Goal: Task Accomplishment & Management: Use online tool/utility

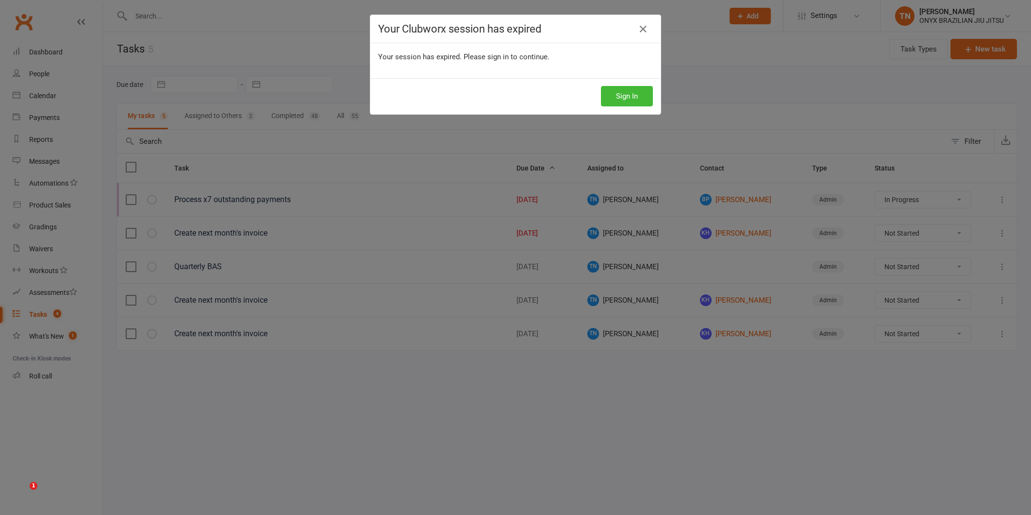
select select "started"
click at [634, 89] on button "Sign In" at bounding box center [627, 96] width 52 height 20
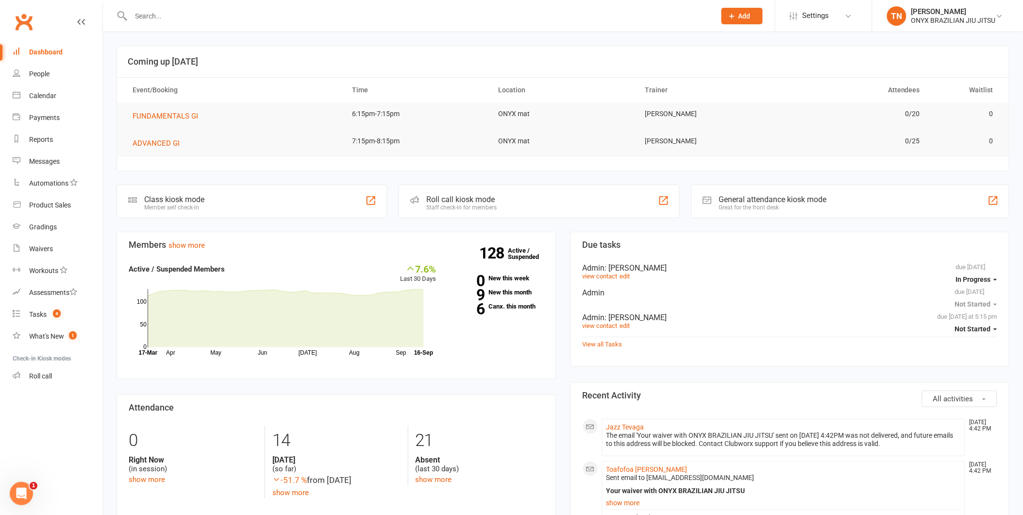
click at [428, 217] on div "Roll call kiosk mode Staff check-in for members" at bounding box center [539, 200] width 281 height 33
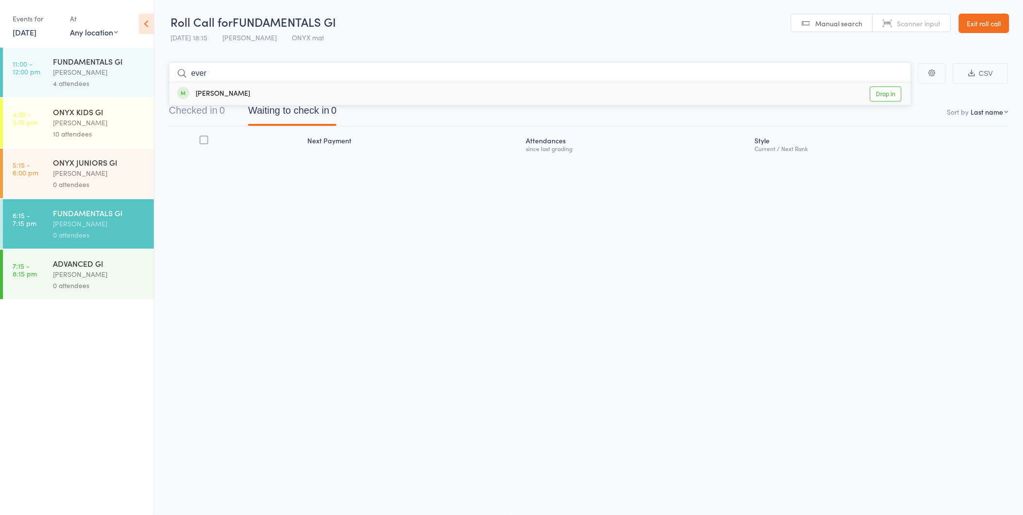
type input "ever"
click at [121, 177] on div "IAN Narvaez" at bounding box center [99, 172] width 93 height 11
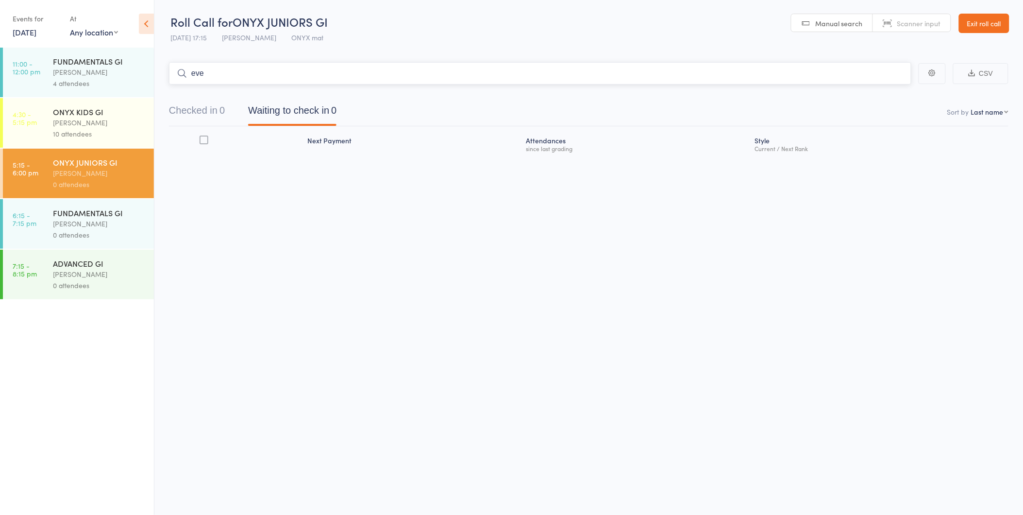
type input "ever"
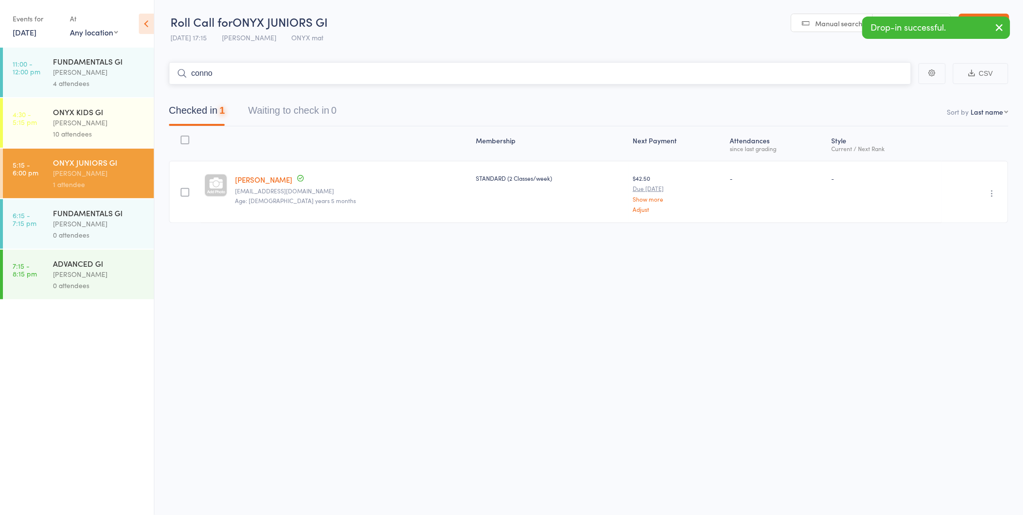
type input "connor"
type input "armaa"
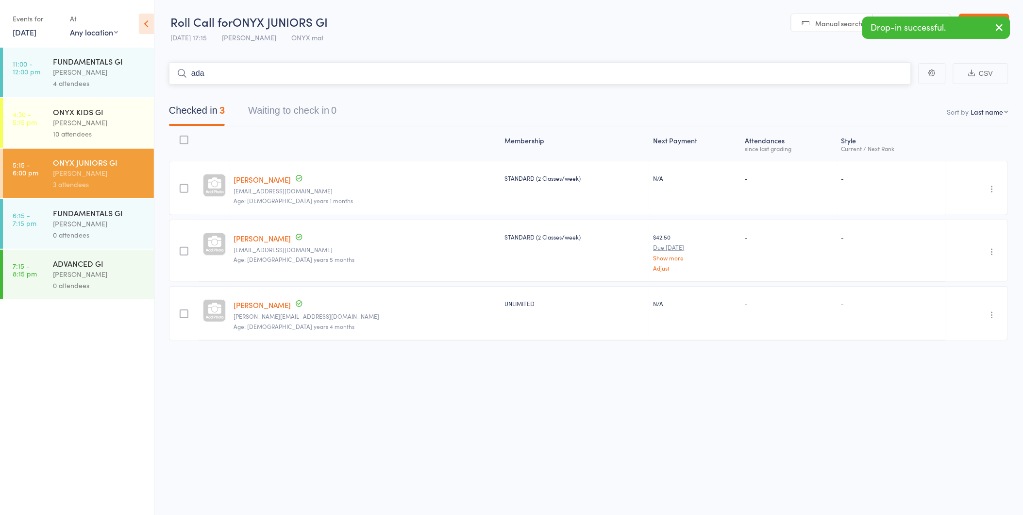
type input "adam"
type input "cole"
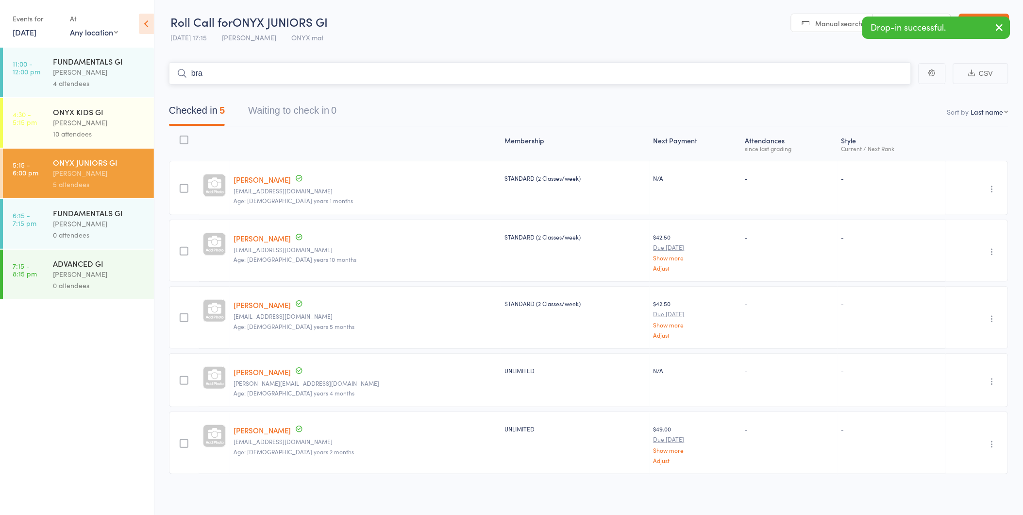
type input "brah"
type input "amara"
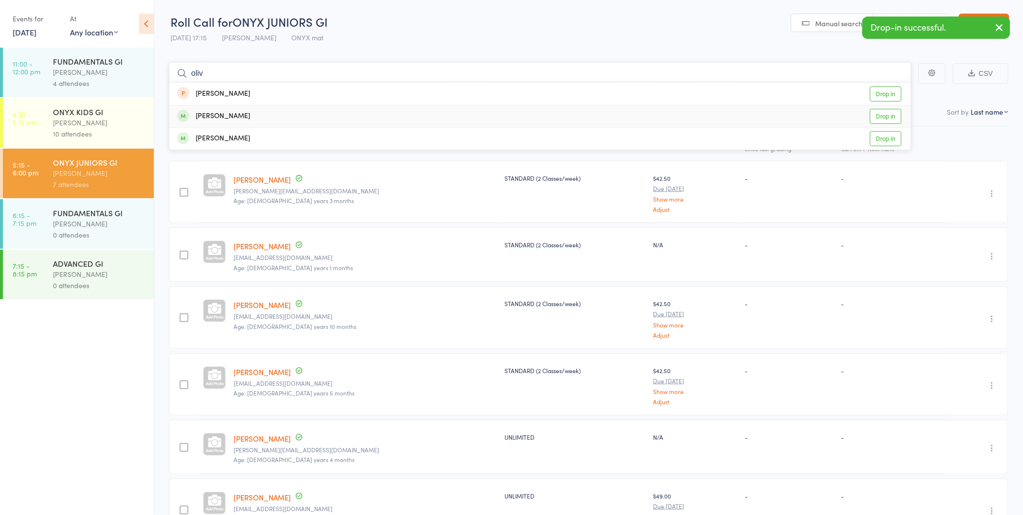
type input "oliv"
click at [886, 110] on link "Drop in" at bounding box center [886, 116] width 32 height 15
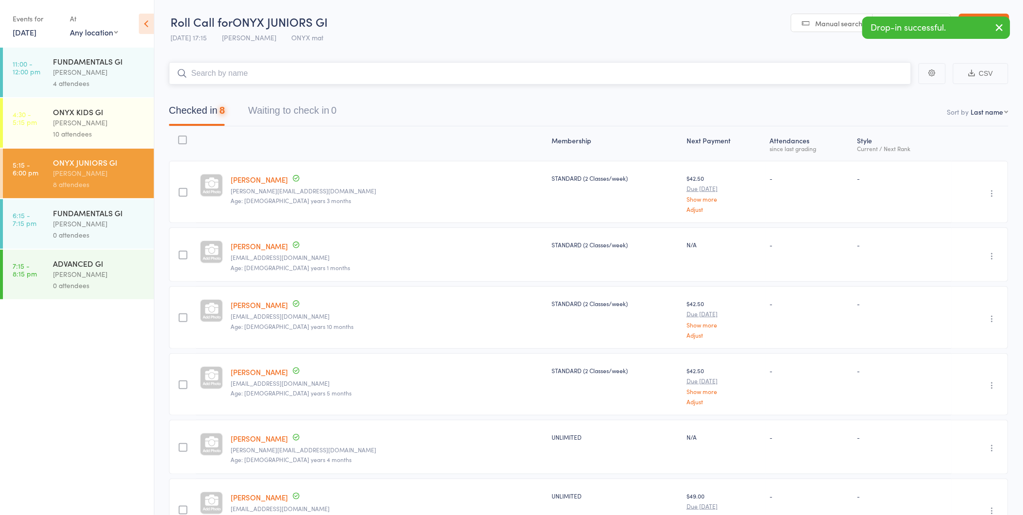
click at [496, 74] on input "search" at bounding box center [540, 73] width 742 height 22
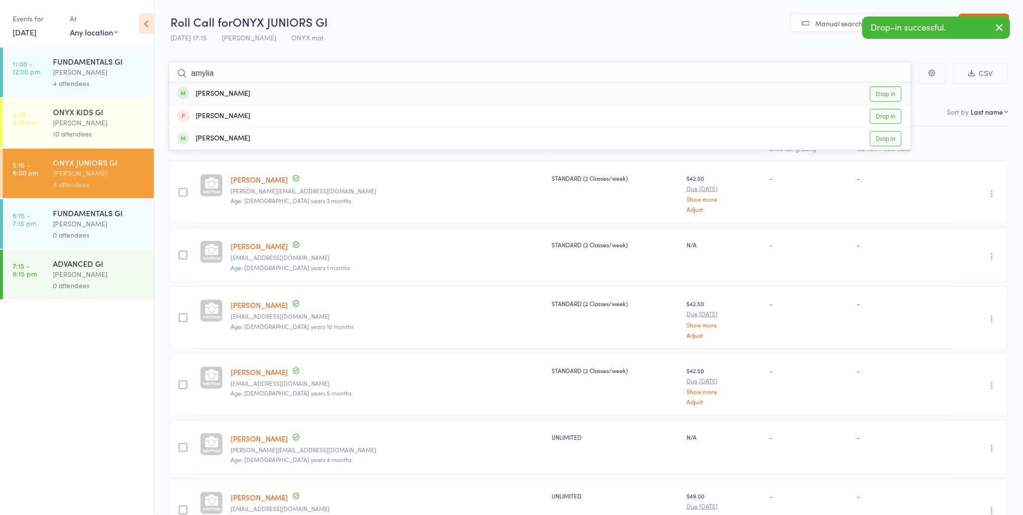
type input "amylia"
click at [889, 89] on link "Drop in" at bounding box center [886, 93] width 32 height 15
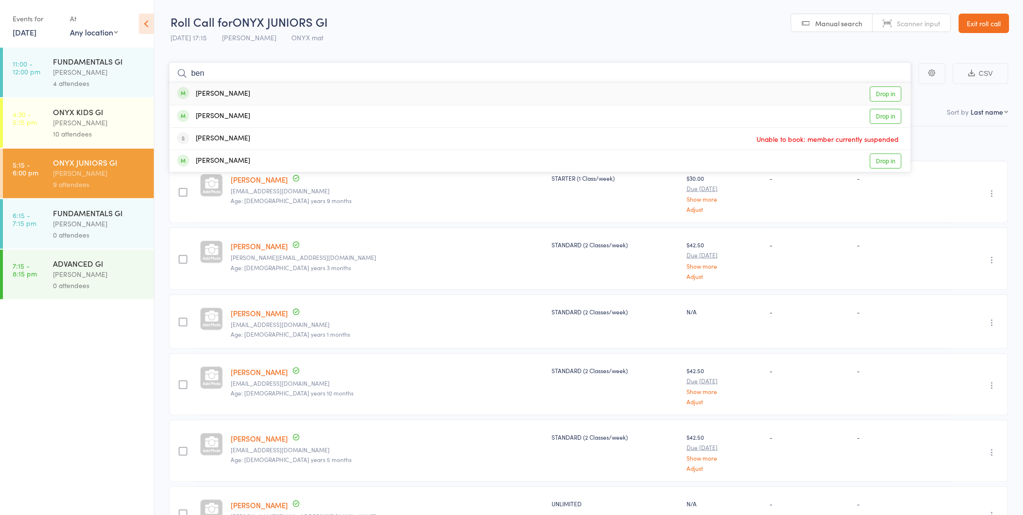
type input "ben"
click at [889, 89] on link "Drop in" at bounding box center [886, 93] width 32 height 15
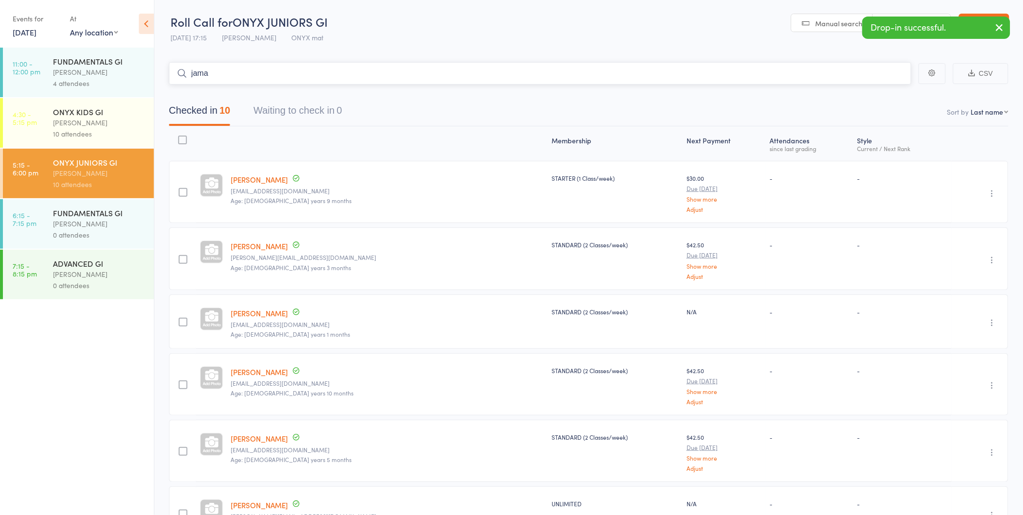
type input "jamal"
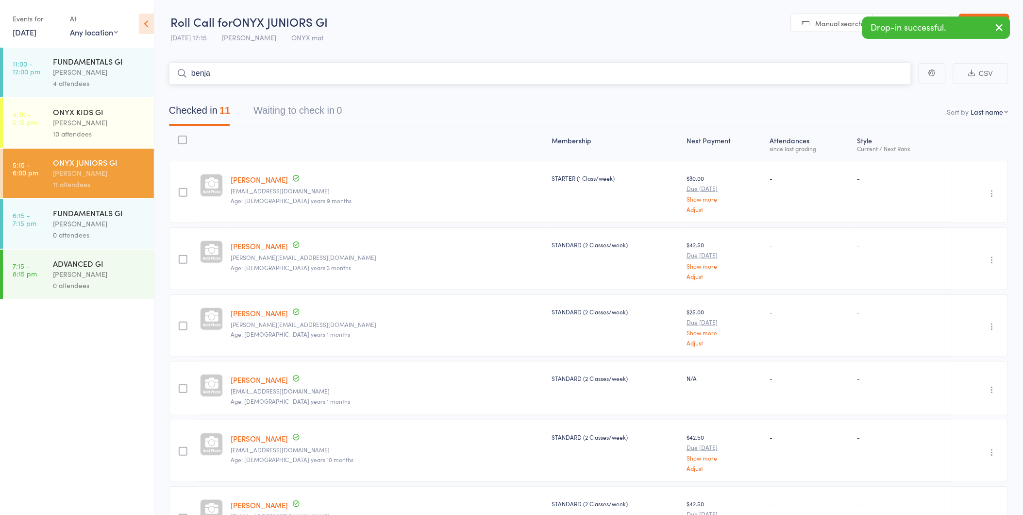
type input "benjam"
type input "leer"
type input "roman"
click at [106, 221] on div "[PERSON_NAME]" at bounding box center [99, 223] width 93 height 11
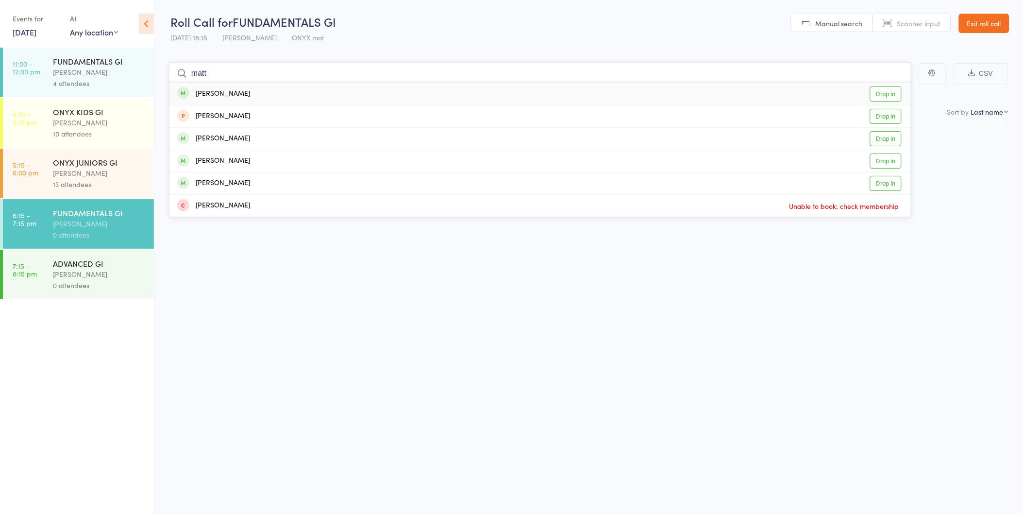
type input "matt"
click at [885, 99] on link "Drop in" at bounding box center [886, 93] width 32 height 15
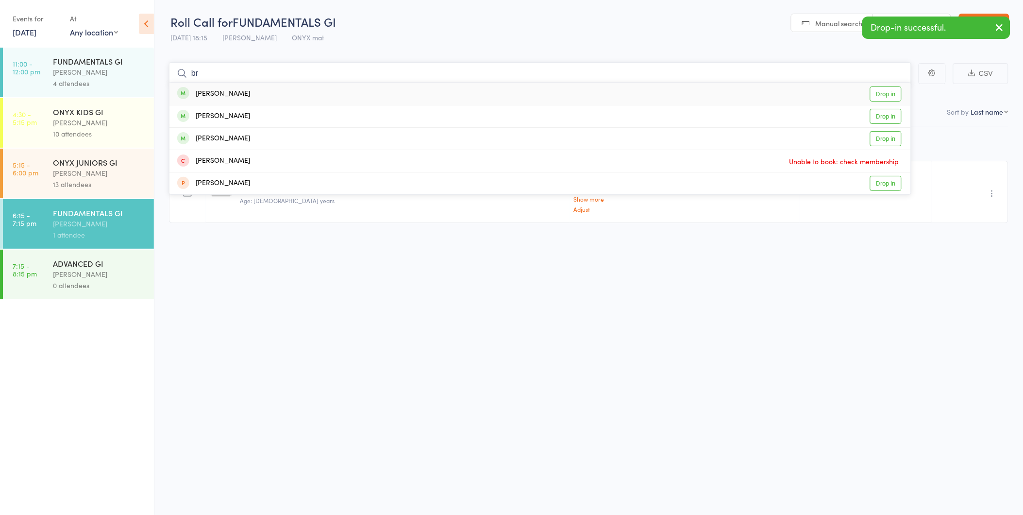
type input "b"
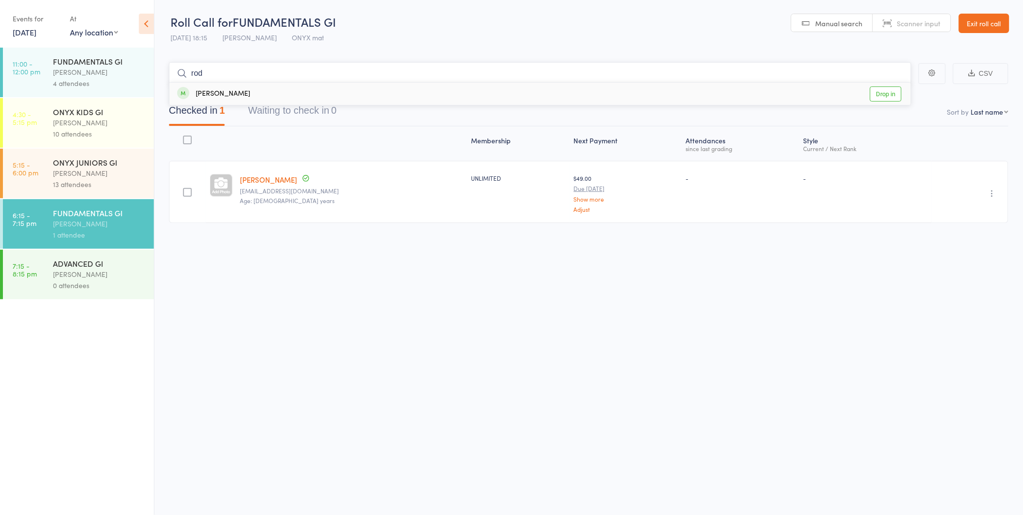
type input "rod"
click at [890, 91] on link "Drop in" at bounding box center [886, 93] width 32 height 15
click at [989, 19] on link "Exit roll call" at bounding box center [984, 23] width 50 height 19
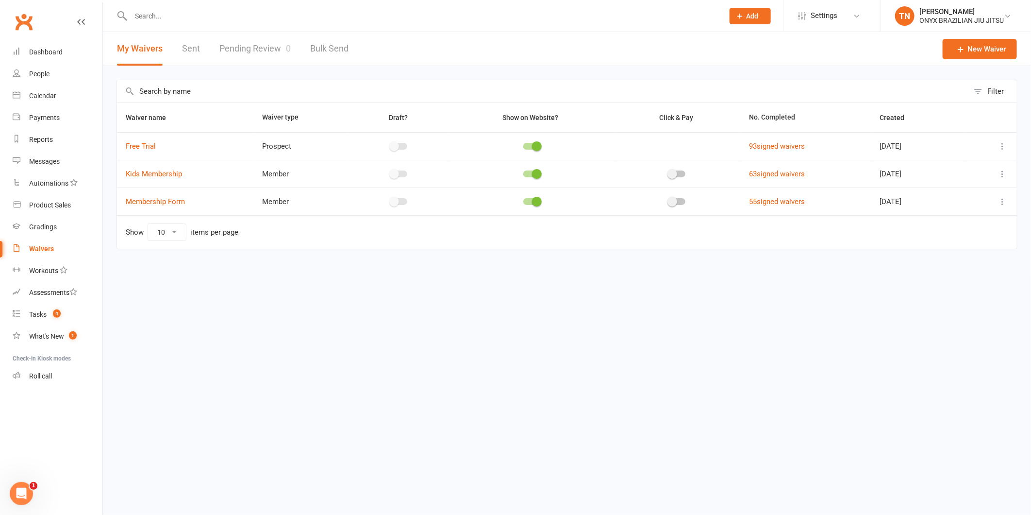
click at [189, 50] on link "Sent" at bounding box center [191, 48] width 18 height 33
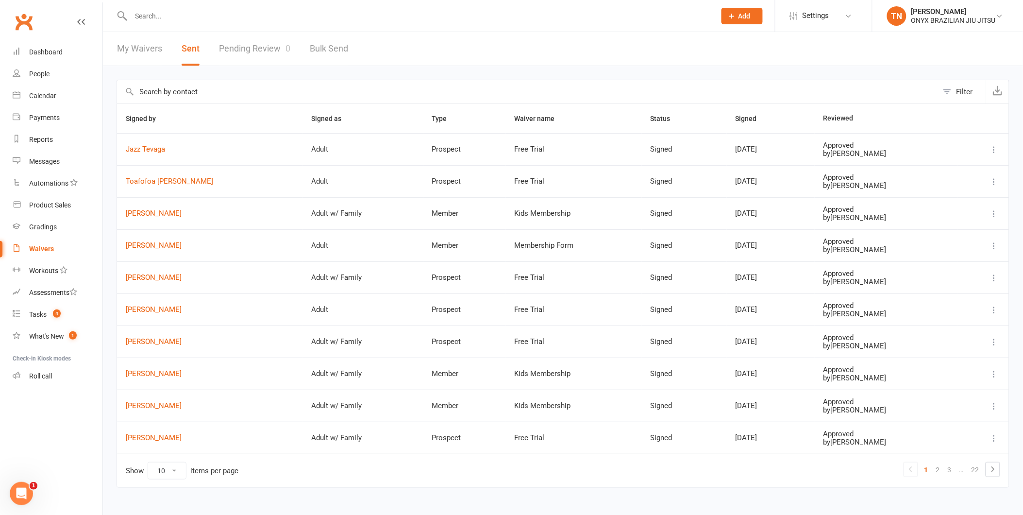
click at [139, 48] on link "My Waivers" at bounding box center [139, 48] width 45 height 33
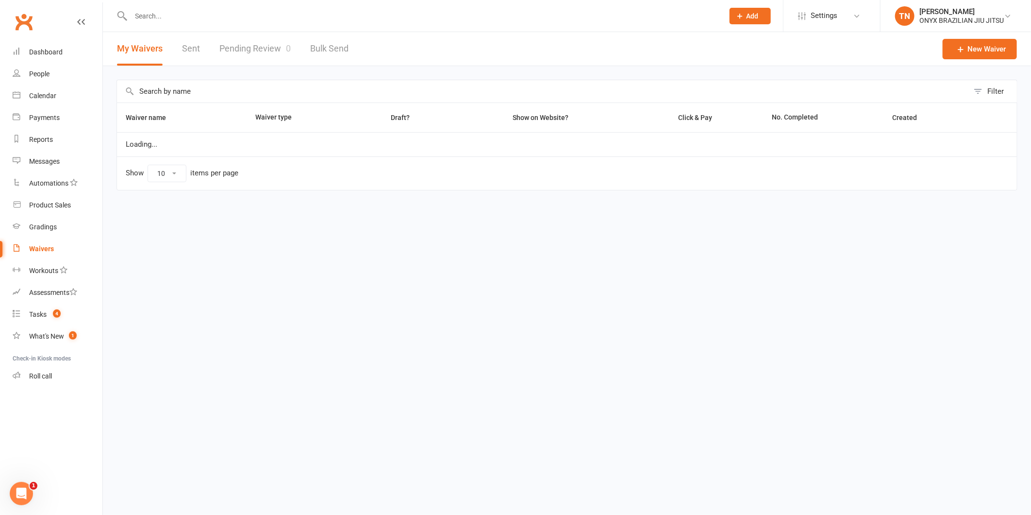
click at [180, 48] on div "My Waivers Sent Pending Review 0 Bulk Send" at bounding box center [233, 48] width 260 height 33
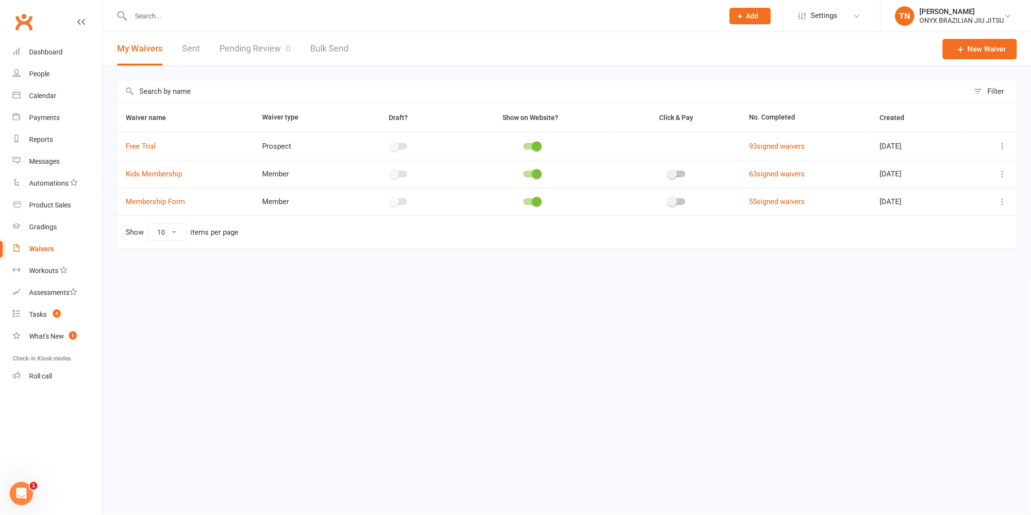
click at [198, 43] on link "Sent" at bounding box center [191, 48] width 18 height 33
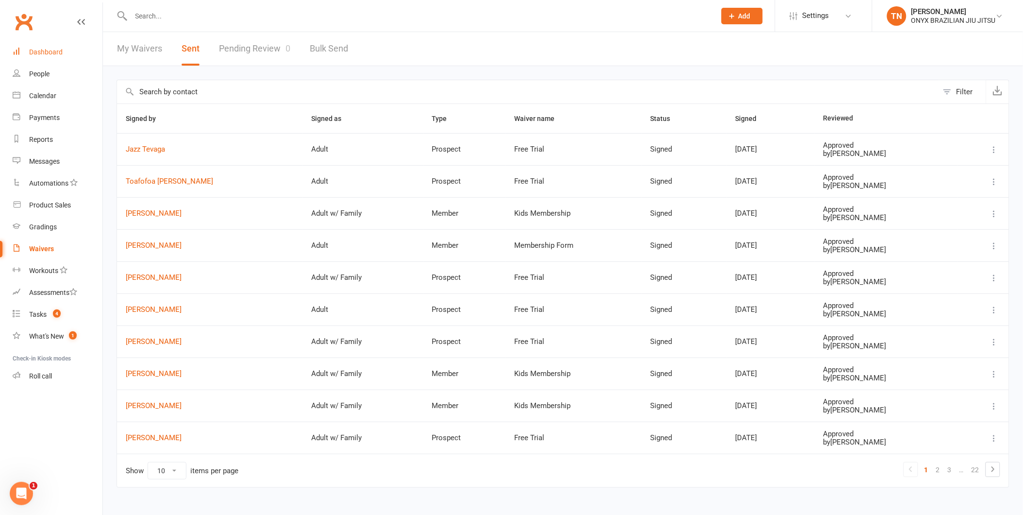
click at [38, 57] on link "Dashboard" at bounding box center [58, 52] width 90 height 22
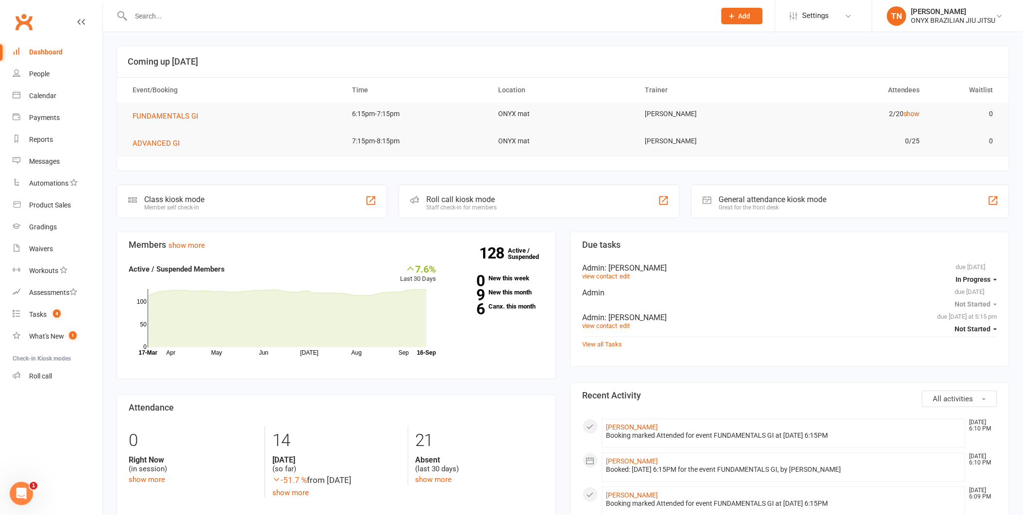
click at [443, 187] on div "Roll call kiosk mode Staff check-in for members" at bounding box center [539, 200] width 281 height 33
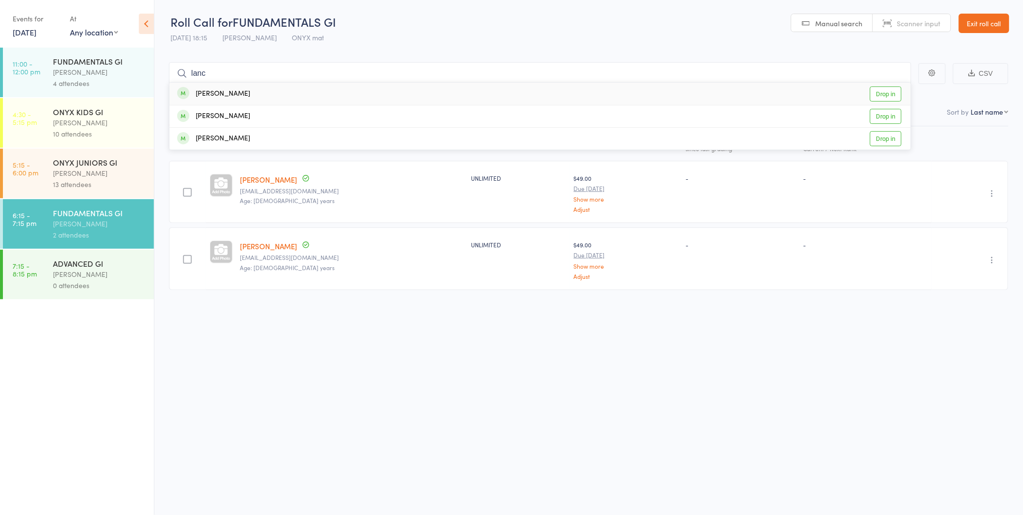
type input "lanc"
click at [880, 121] on link "Drop in" at bounding box center [886, 116] width 32 height 15
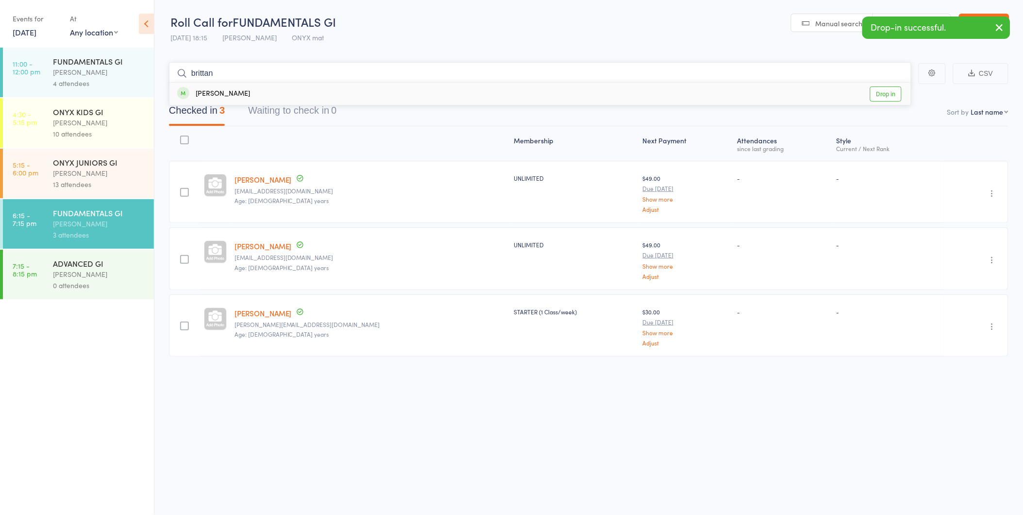
type input "brittan"
click at [887, 94] on link "Drop in" at bounding box center [886, 93] width 32 height 15
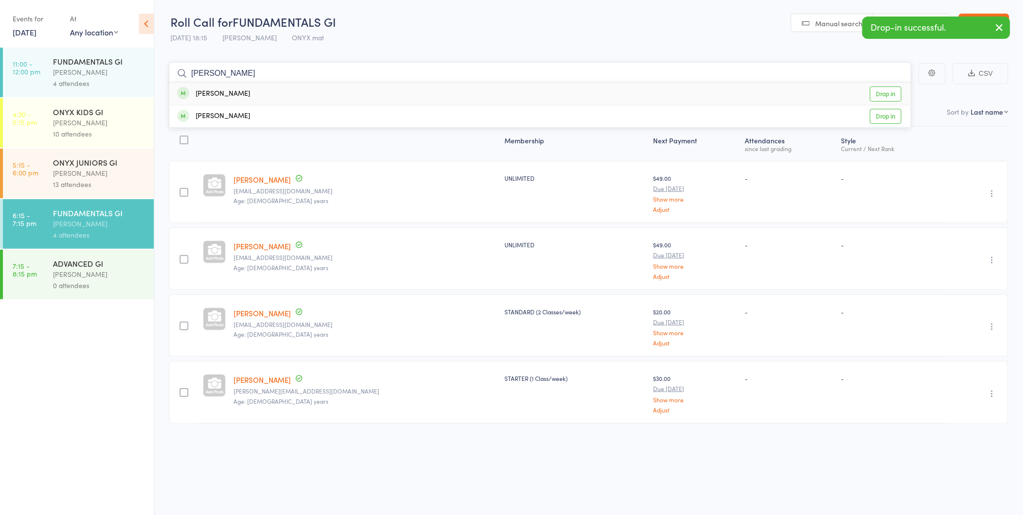
type input "jay n"
click at [894, 87] on link "Drop in" at bounding box center [886, 93] width 32 height 15
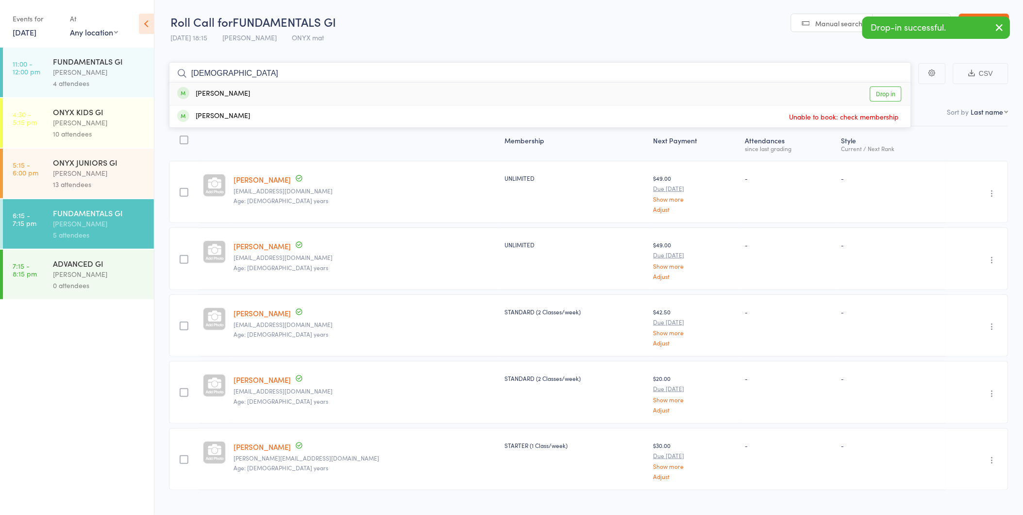
type input "abrahm"
click at [894, 87] on link "Drop in" at bounding box center [886, 93] width 32 height 15
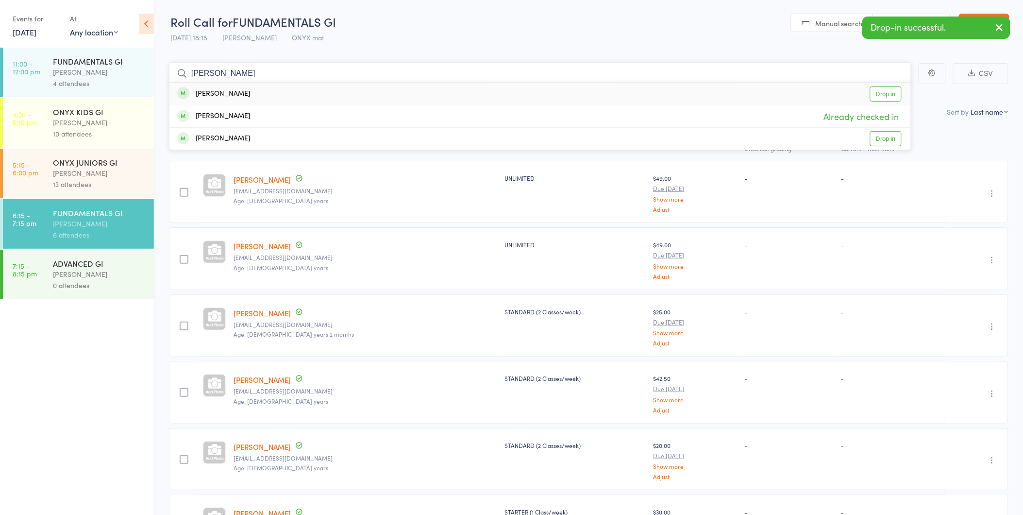
type input "lance"
click at [894, 87] on link "Drop in" at bounding box center [886, 93] width 32 height 15
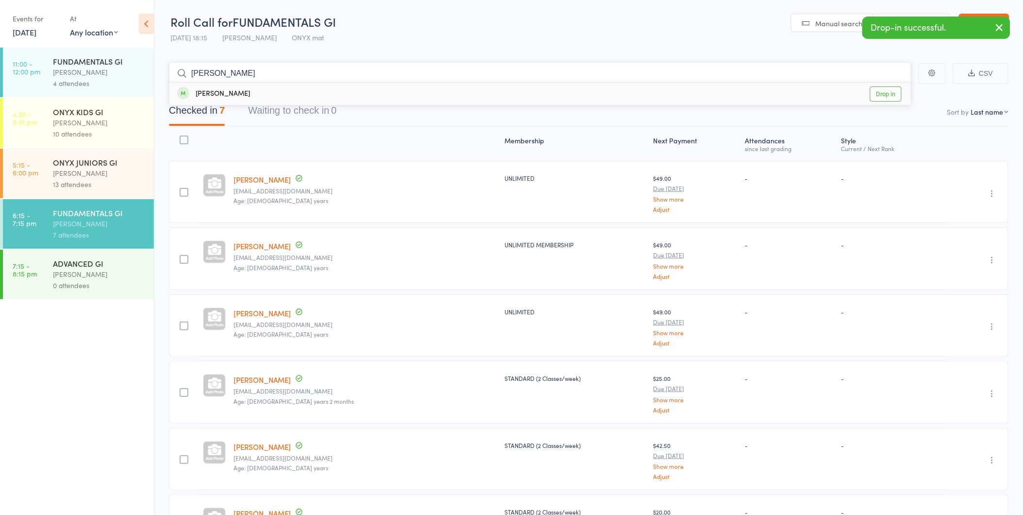
type input "cristian"
click at [894, 87] on link "Drop in" at bounding box center [886, 93] width 32 height 15
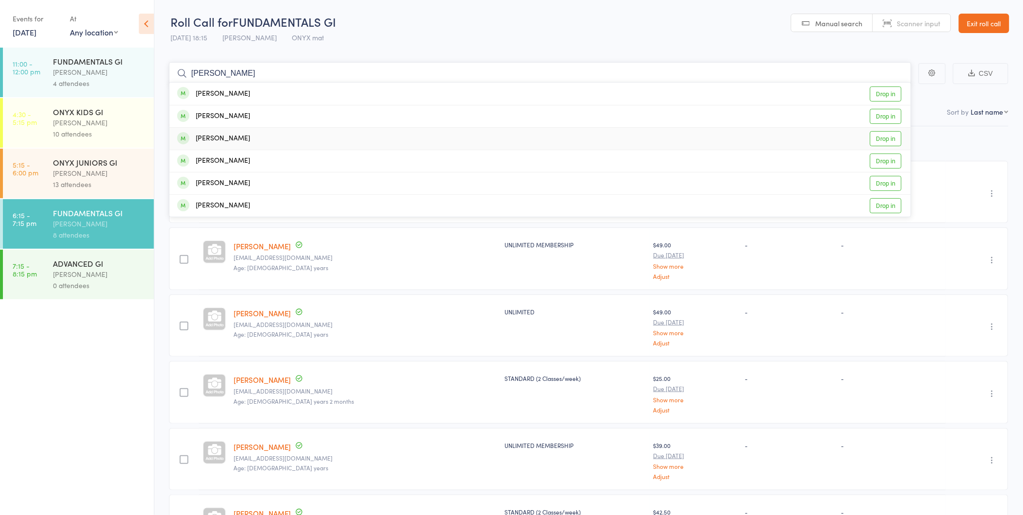
type input "james"
click at [875, 132] on link "Drop in" at bounding box center [886, 138] width 32 height 15
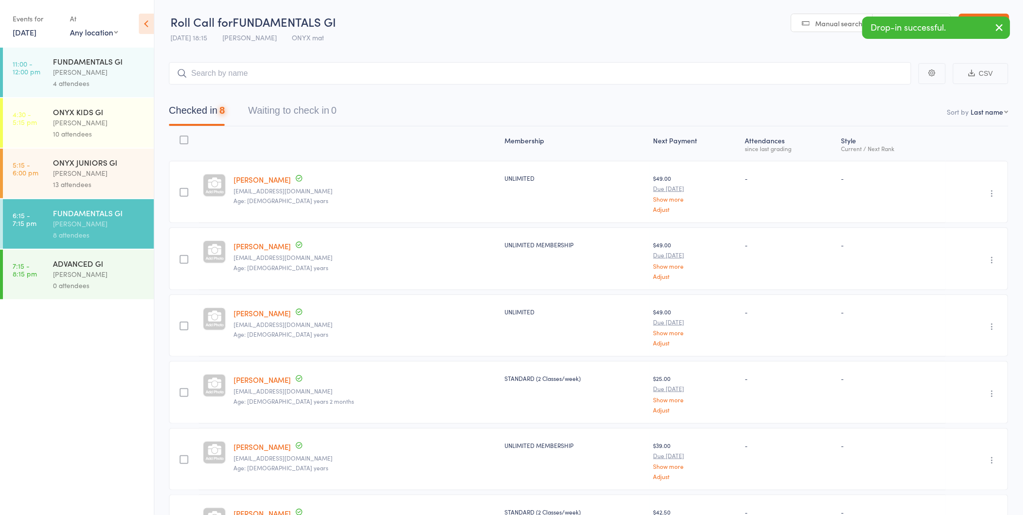
click at [965, 22] on div "Drop-in successful." at bounding box center [936, 28] width 148 height 22
click at [993, 14] on link "Exit roll call" at bounding box center [984, 23] width 50 height 19
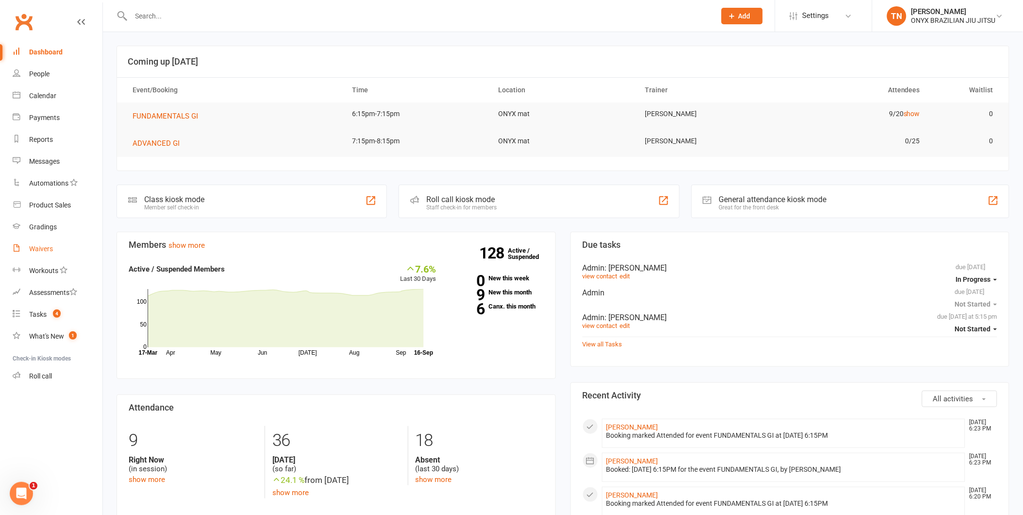
click at [49, 250] on div "Waivers" at bounding box center [41, 249] width 24 height 8
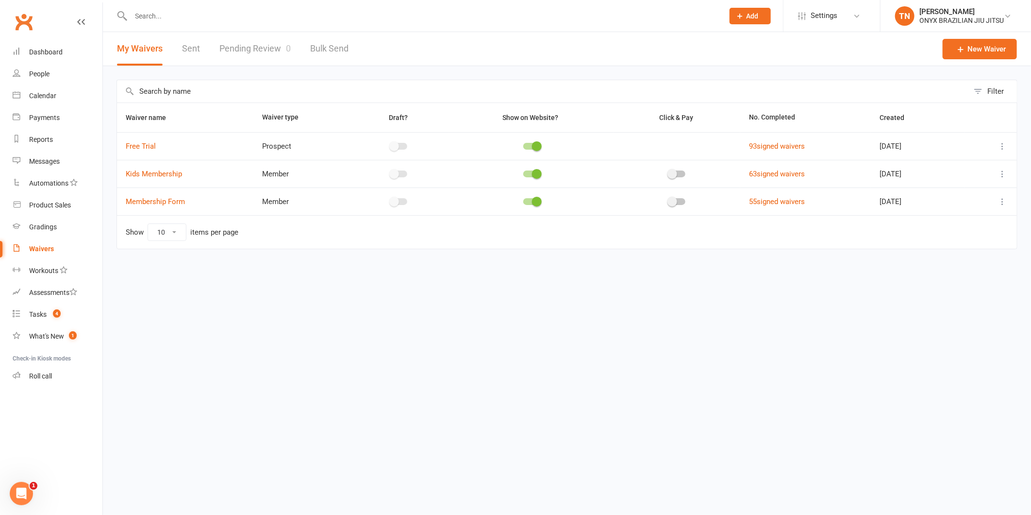
click at [255, 54] on link "Pending Review 0" at bounding box center [254, 48] width 71 height 33
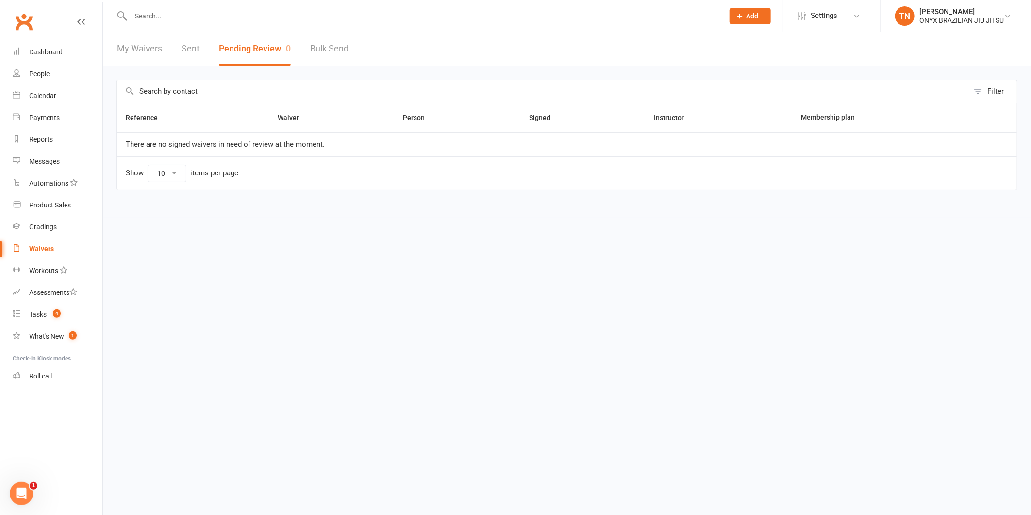
click at [149, 52] on link "My Waivers" at bounding box center [139, 48] width 45 height 33
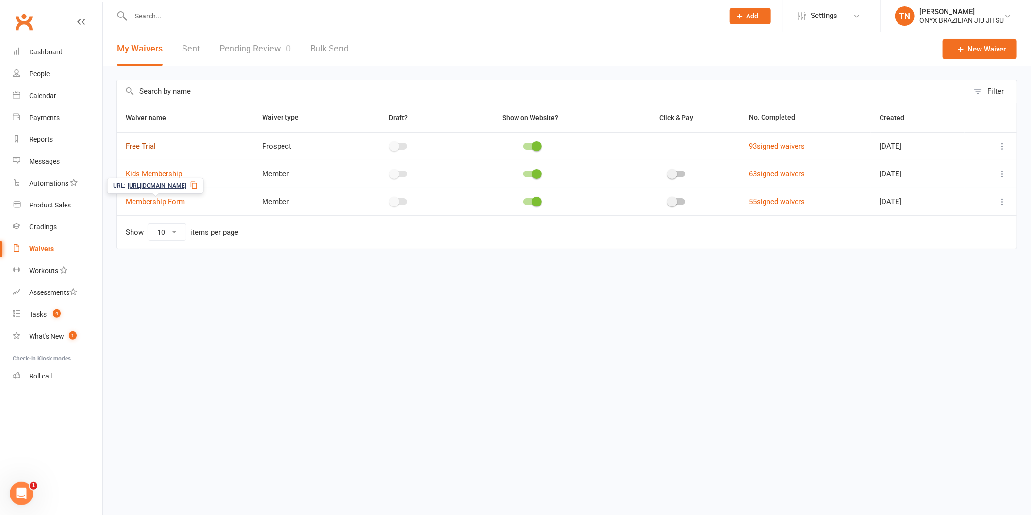
click at [143, 144] on link "Free Trial" at bounding box center [141, 146] width 30 height 9
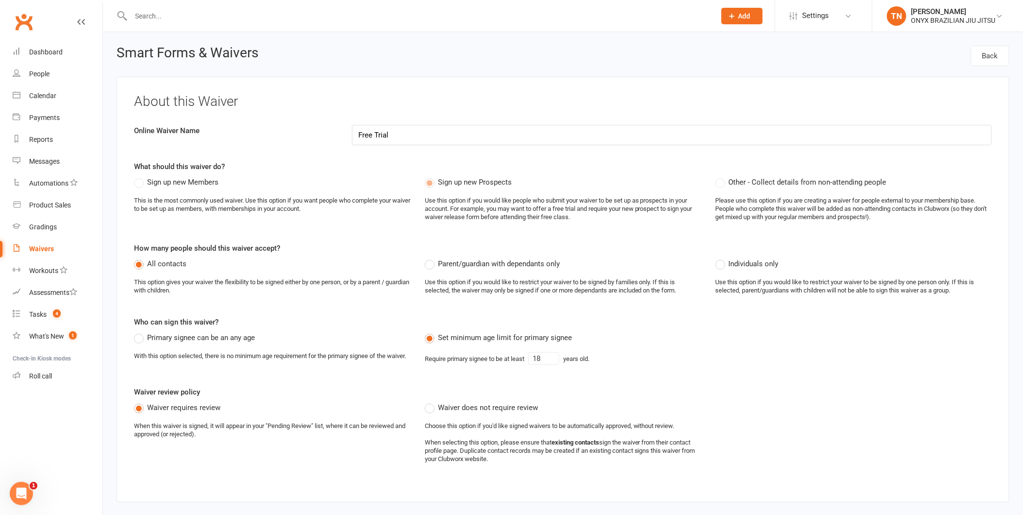
select select "applies_to_all_signees"
click at [75, 20] on div "Clubworx" at bounding box center [51, 28] width 102 height 36
click at [79, 21] on icon at bounding box center [81, 22] width 8 height 8
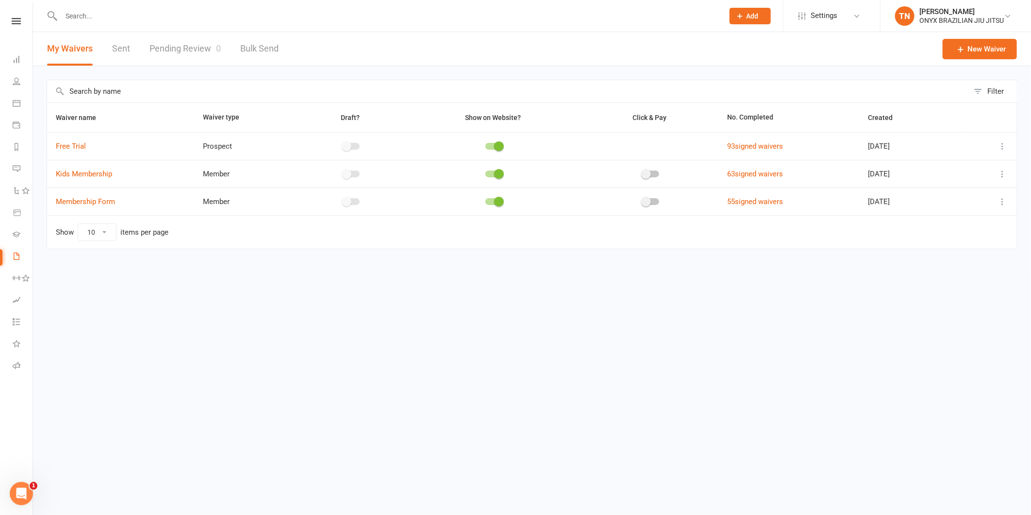
click at [117, 54] on link "Sent" at bounding box center [121, 48] width 18 height 33
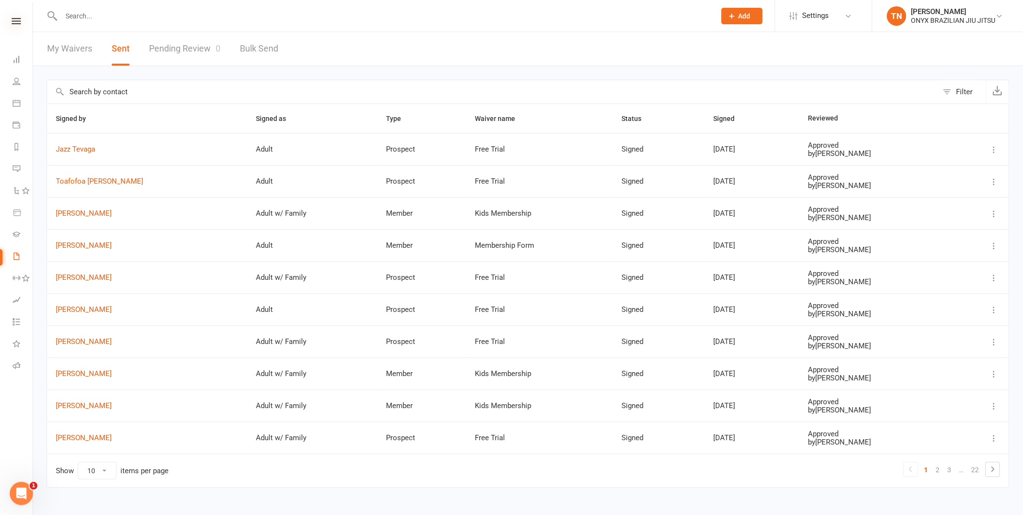
click at [12, 23] on icon at bounding box center [16, 21] width 9 height 6
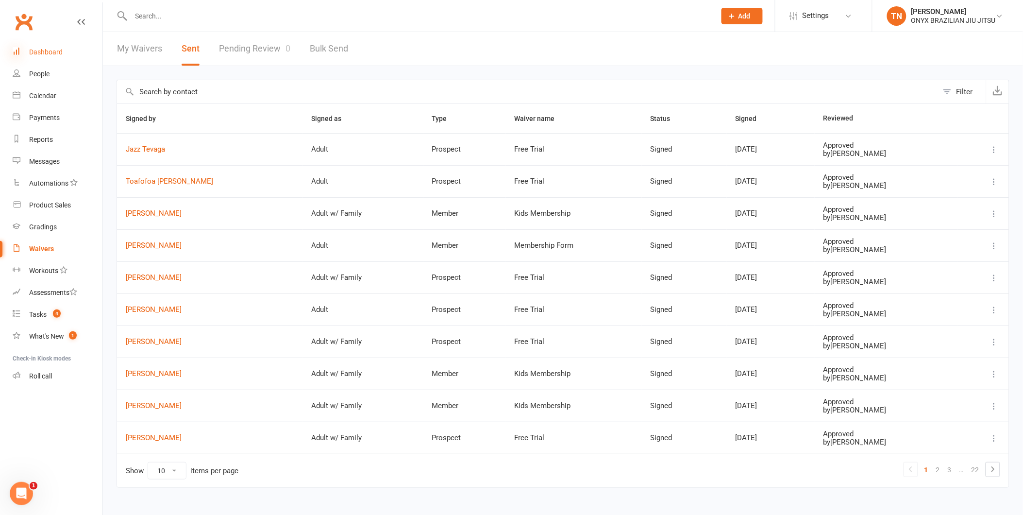
click at [18, 50] on icon at bounding box center [17, 51] width 8 height 8
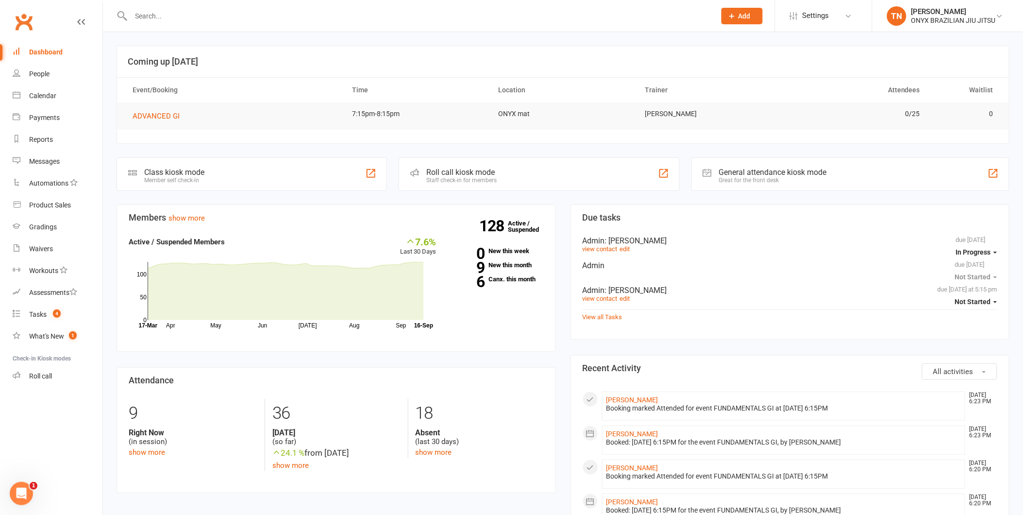
click at [527, 160] on div "Roll call kiosk mode Staff check-in for members" at bounding box center [539, 173] width 281 height 33
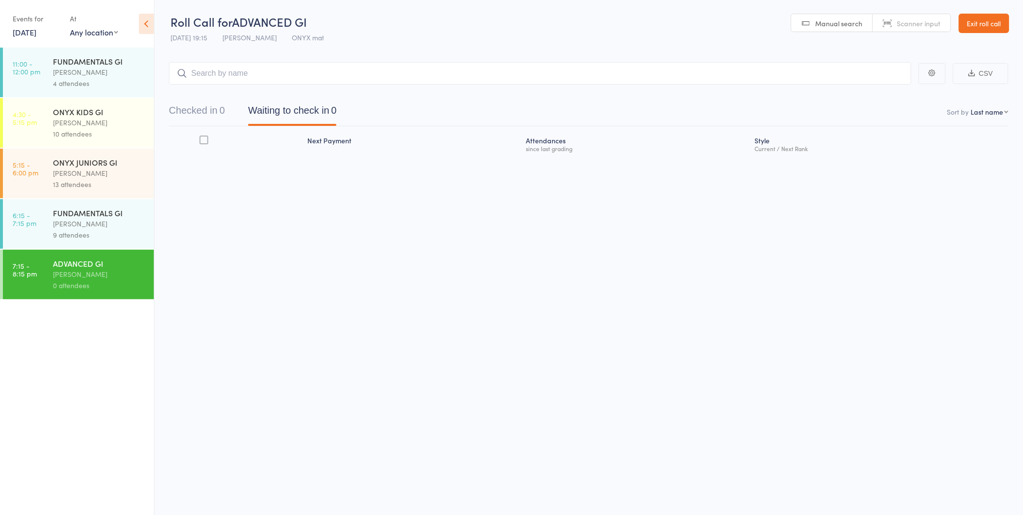
click at [322, 75] on input "search" at bounding box center [540, 73] width 742 height 22
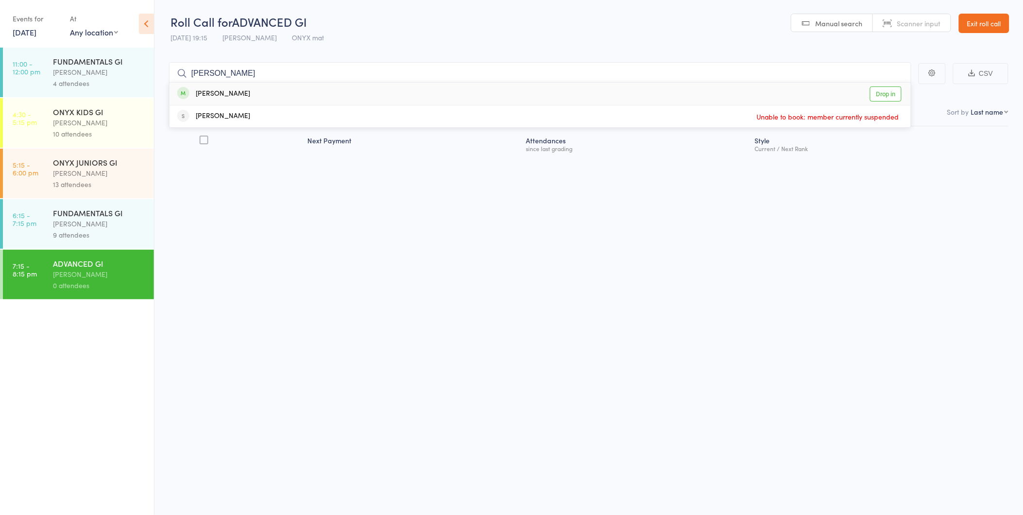
type input "tim"
click at [883, 94] on link "Drop in" at bounding box center [886, 93] width 32 height 15
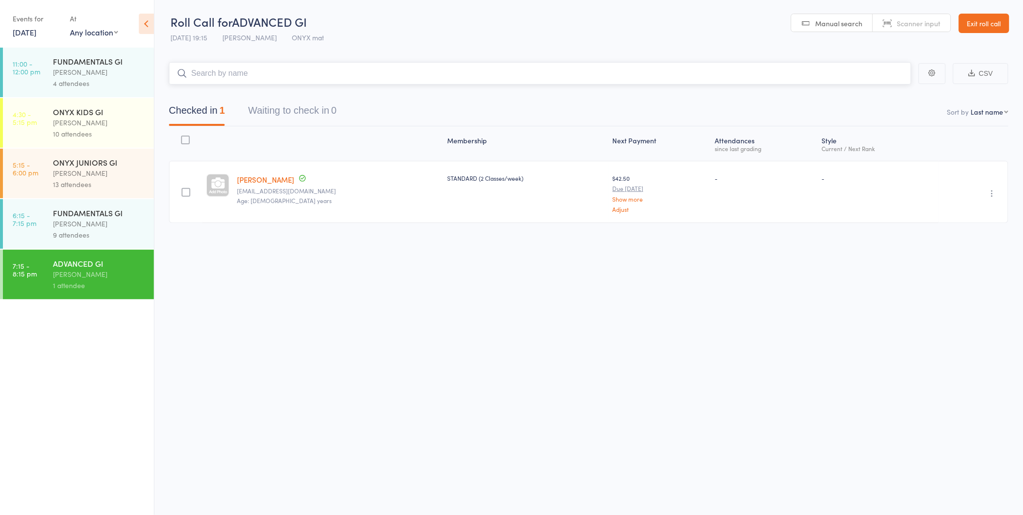
click at [866, 81] on input "search" at bounding box center [540, 73] width 742 height 22
click at [673, 83] on input "search" at bounding box center [540, 73] width 742 height 22
click at [764, 65] on input "search" at bounding box center [540, 73] width 742 height 22
